Goal: Task Accomplishment & Management: Manage account settings

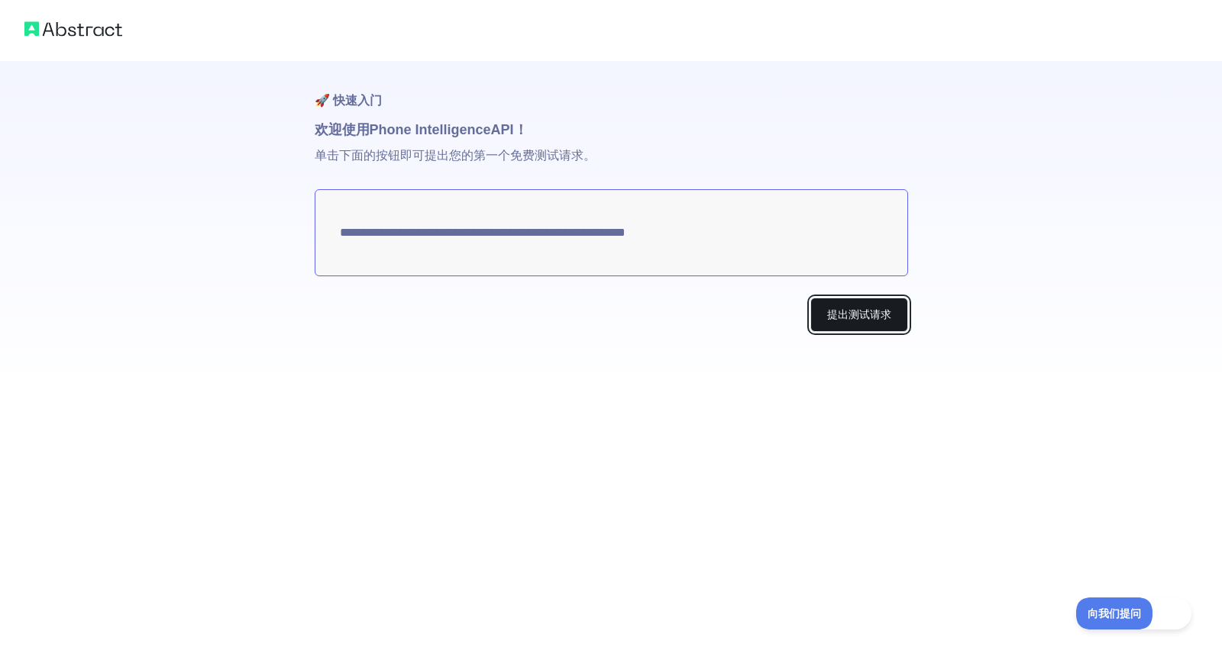
click at [835, 326] on button "提出测试请求" at bounding box center [859, 315] width 98 height 34
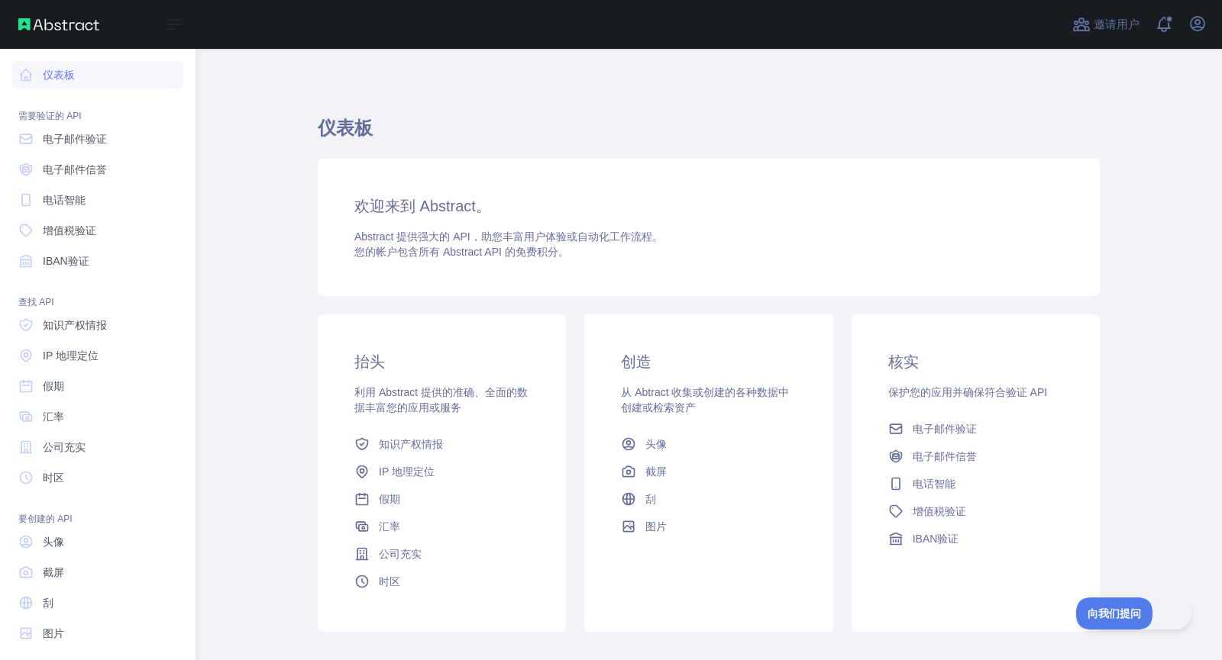
scroll to position [11, 0]
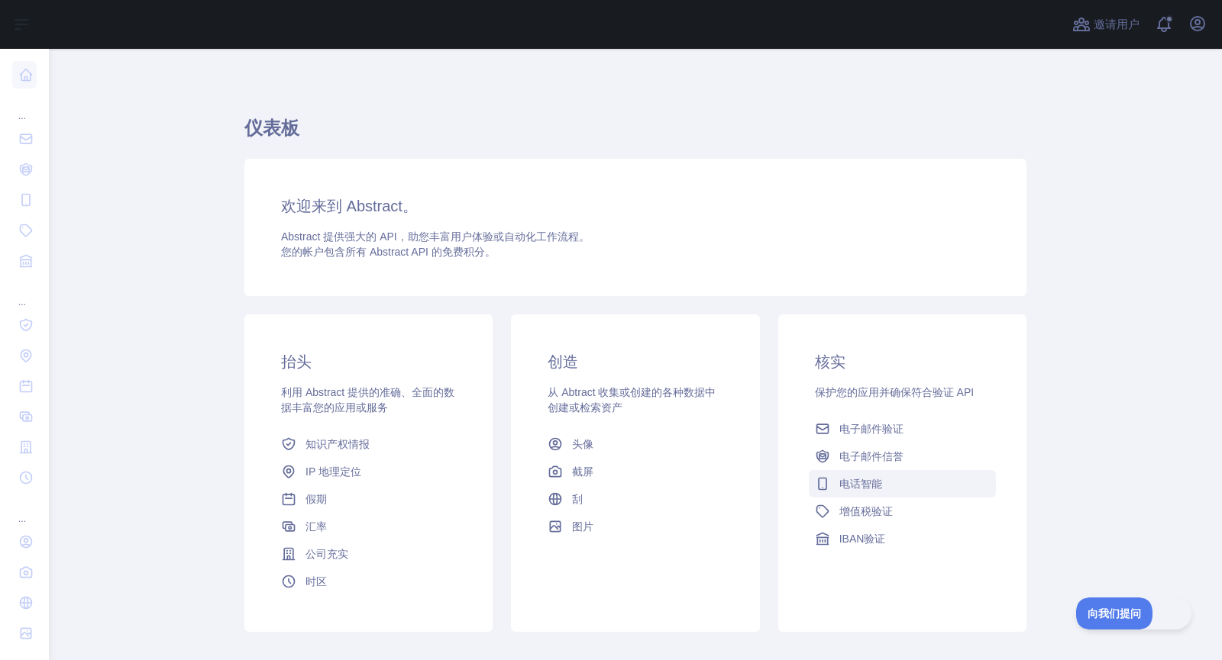
click at [858, 488] on font "电话智能" at bounding box center [860, 484] width 43 height 12
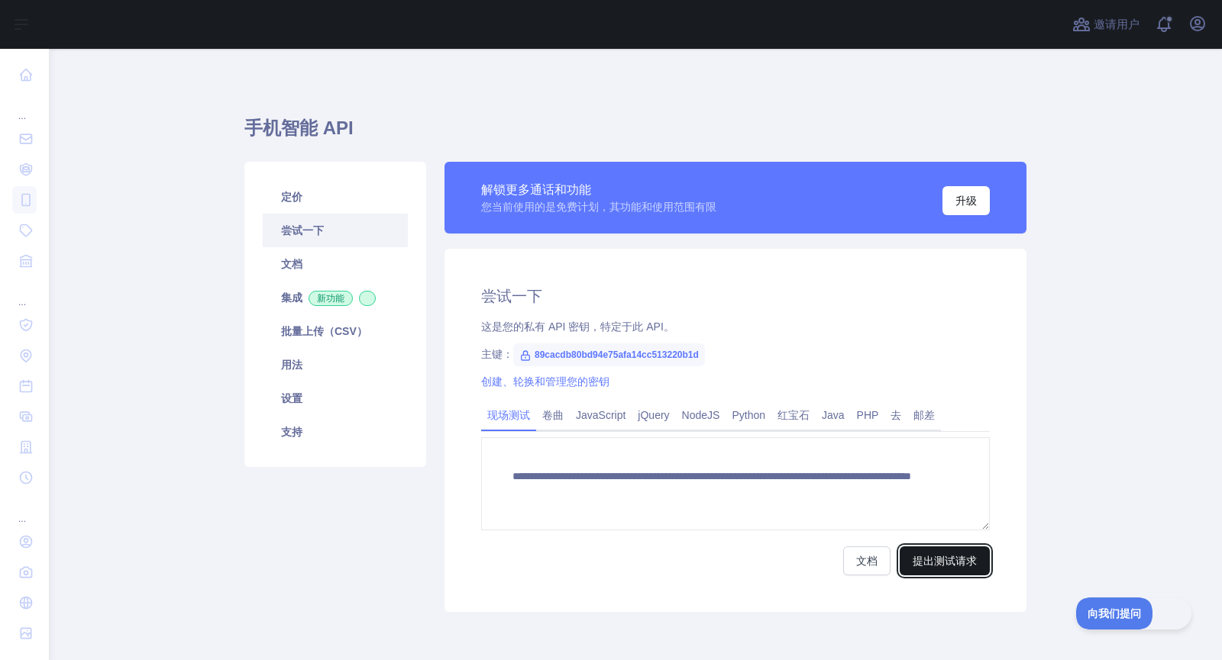
click at [956, 562] on font "提出测试请求" at bounding box center [944, 561] width 64 height 12
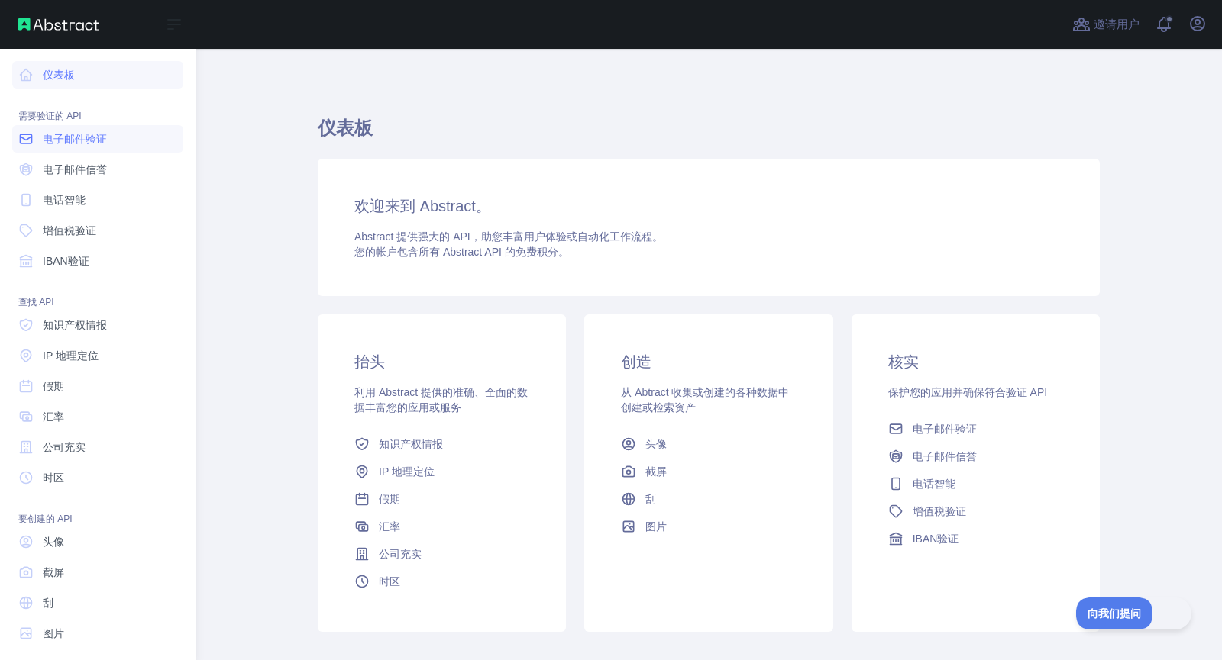
click at [57, 136] on font "电子邮件验证" at bounding box center [75, 139] width 64 height 12
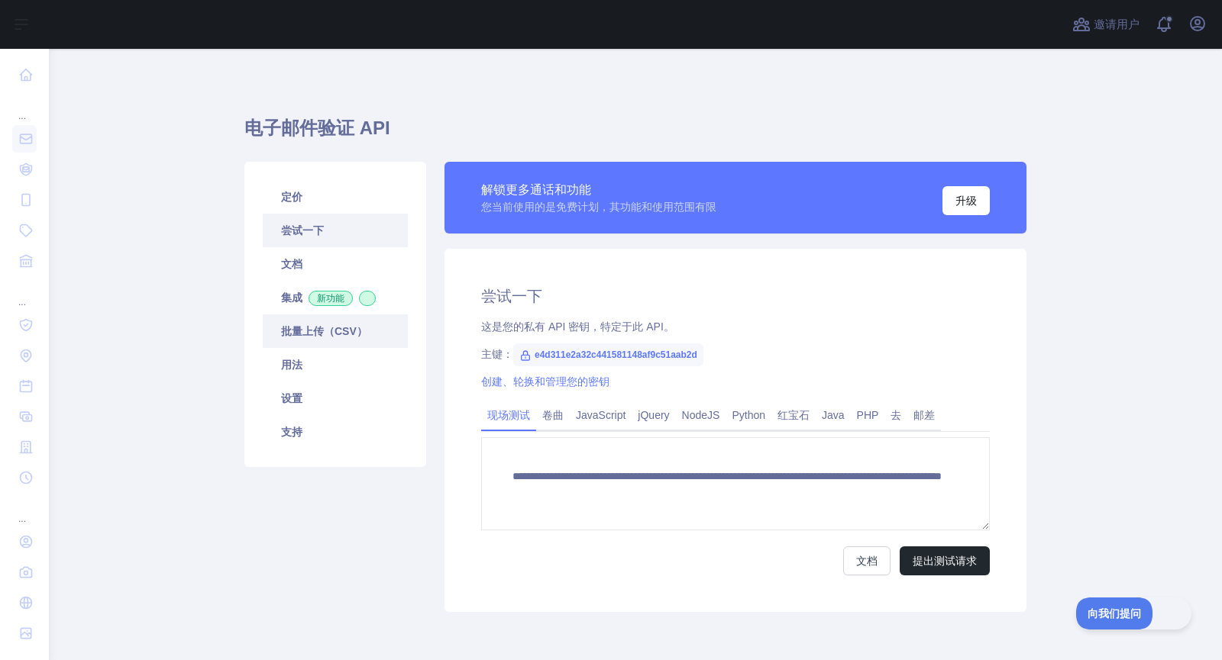
click at [292, 335] on font "批量上传（CSV）" at bounding box center [324, 331] width 86 height 12
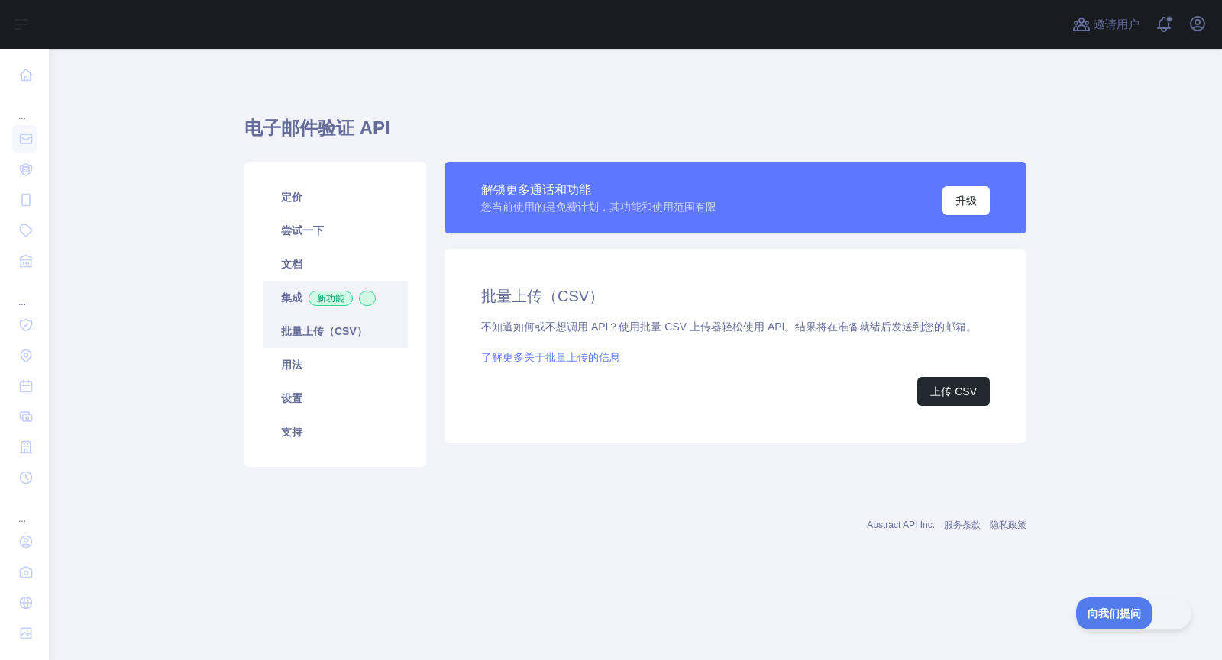
click at [296, 301] on font "集成" at bounding box center [291, 298] width 21 height 12
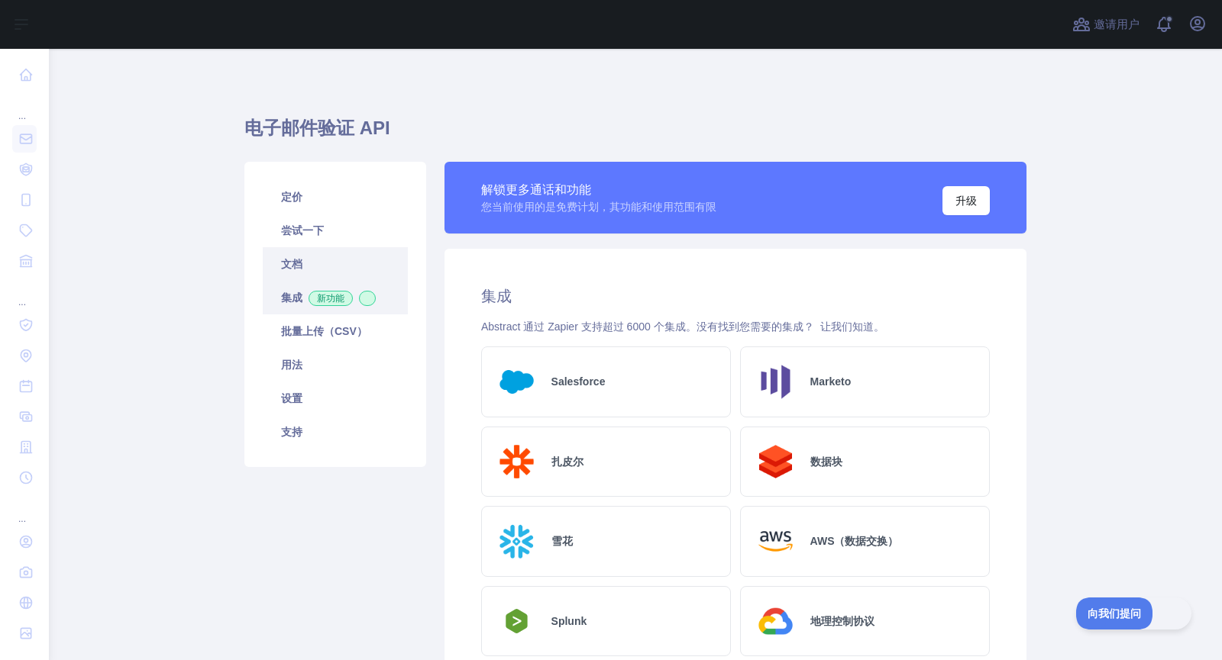
click at [296, 276] on link "文档" at bounding box center [335, 264] width 145 height 34
click at [304, 228] on font "尝试一下" at bounding box center [302, 230] width 43 height 12
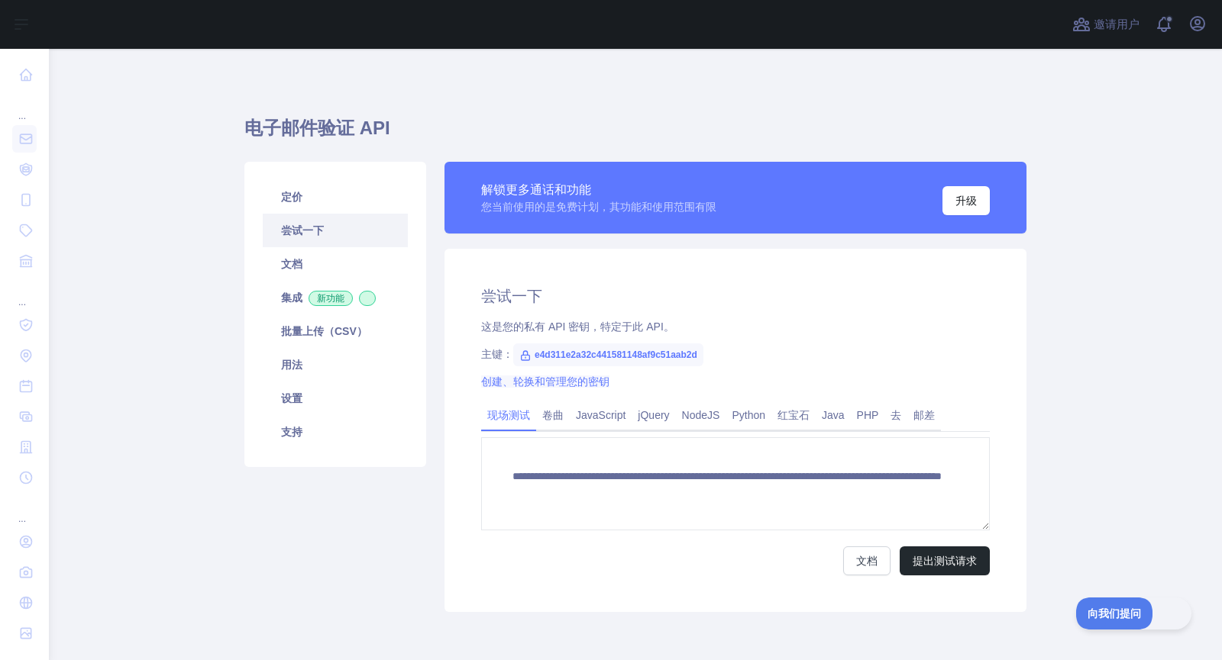
click at [486, 382] on font "创建、轮换和管理您的密钥" at bounding box center [545, 382] width 128 height 12
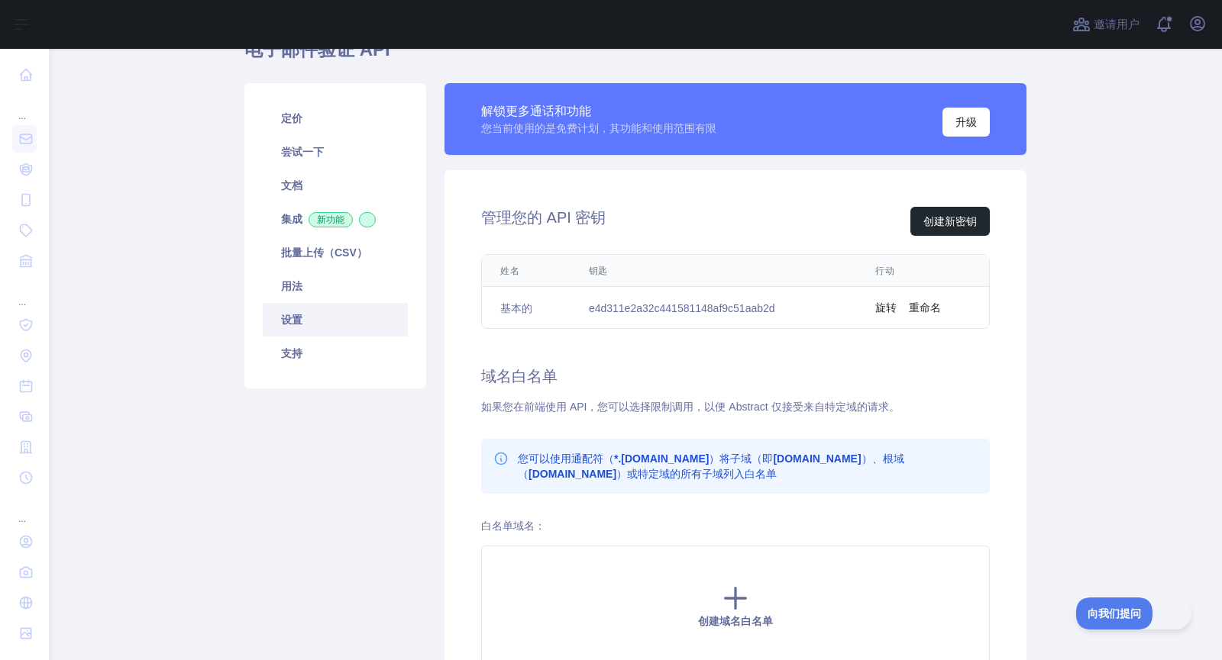
scroll to position [76, 0]
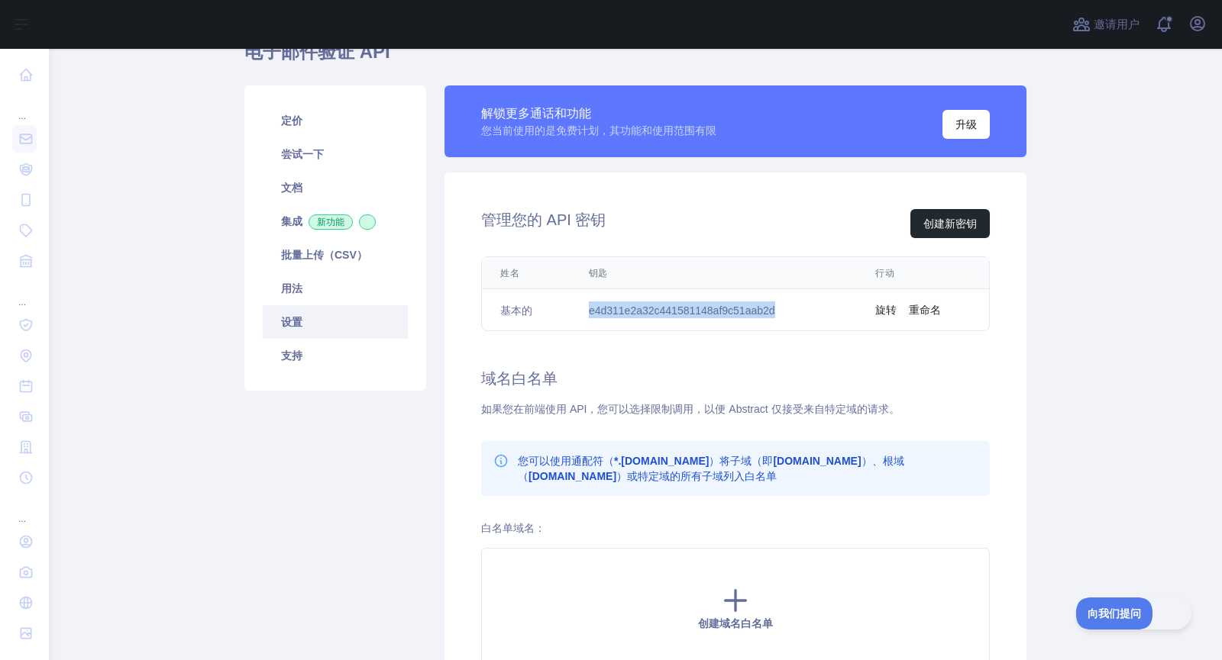
drag, startPoint x: 584, startPoint y: 310, endPoint x: 773, endPoint y: 325, distance: 189.2
click at [773, 325] on td "e4d311e2a32c441581148af9c51aab2d" at bounding box center [713, 309] width 287 height 41
copy font "e4d311e2a32c441581148af9c51aab2d"
